Goal: Find contact information: Find contact information

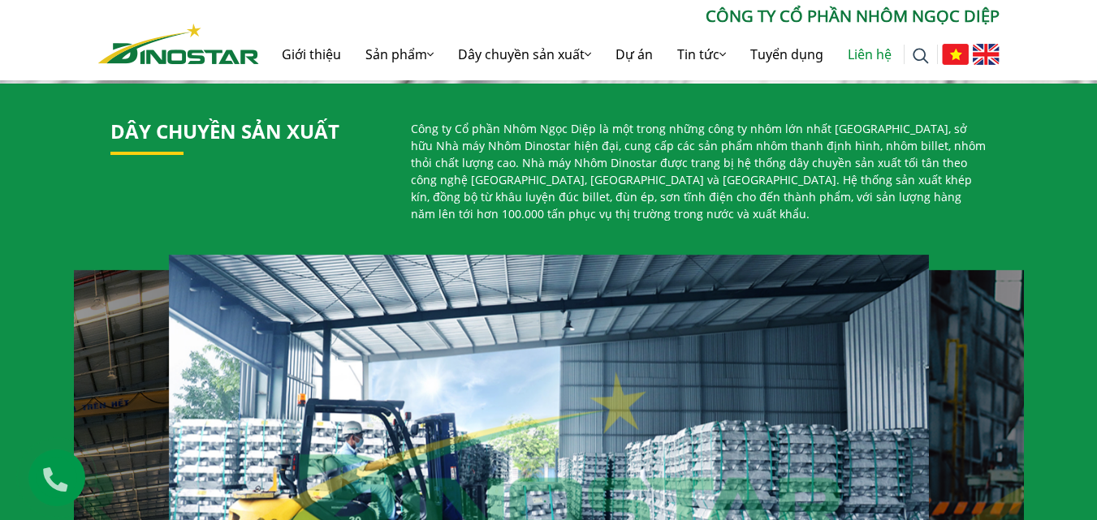
click at [875, 49] on link "Liên hệ" at bounding box center [869, 54] width 68 height 52
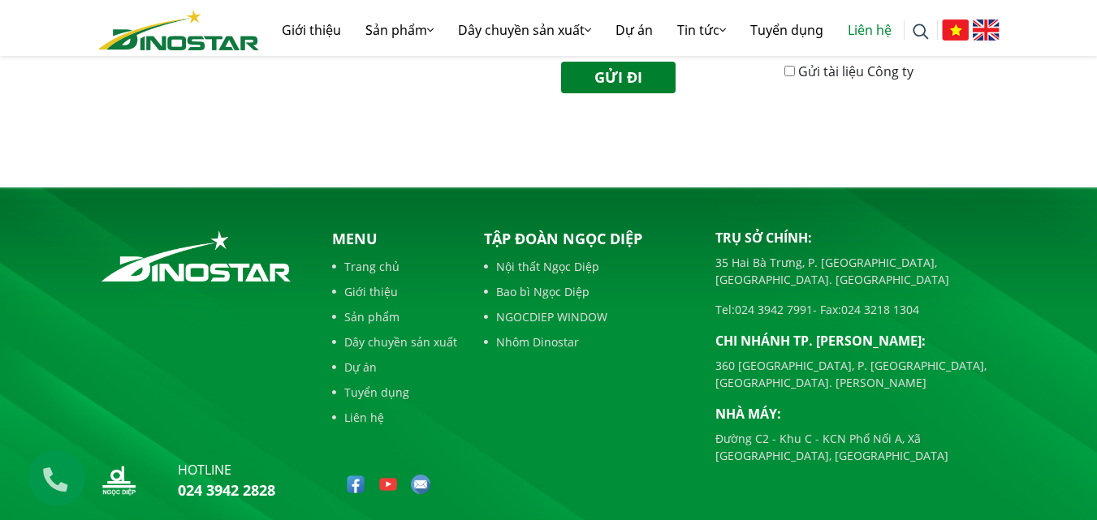
scroll to position [822, 0]
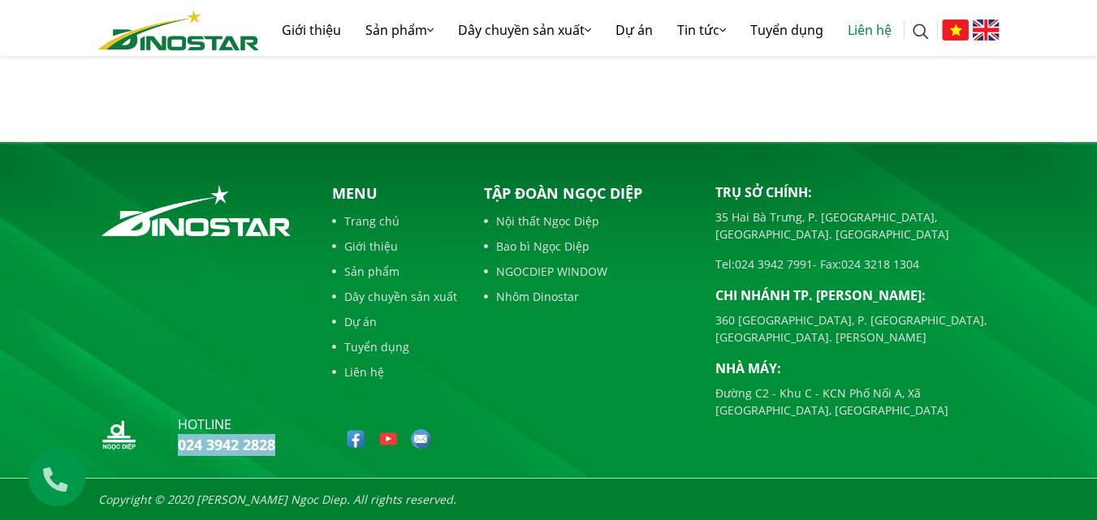
drag, startPoint x: 299, startPoint y: 451, endPoint x: 169, endPoint y: 451, distance: 129.9
click at [169, 451] on div "hotline 024 3942 2828" at bounding box center [201, 438] width 207 height 47
copy link "024 3942 2828"
